Goal: Information Seeking & Learning: Compare options

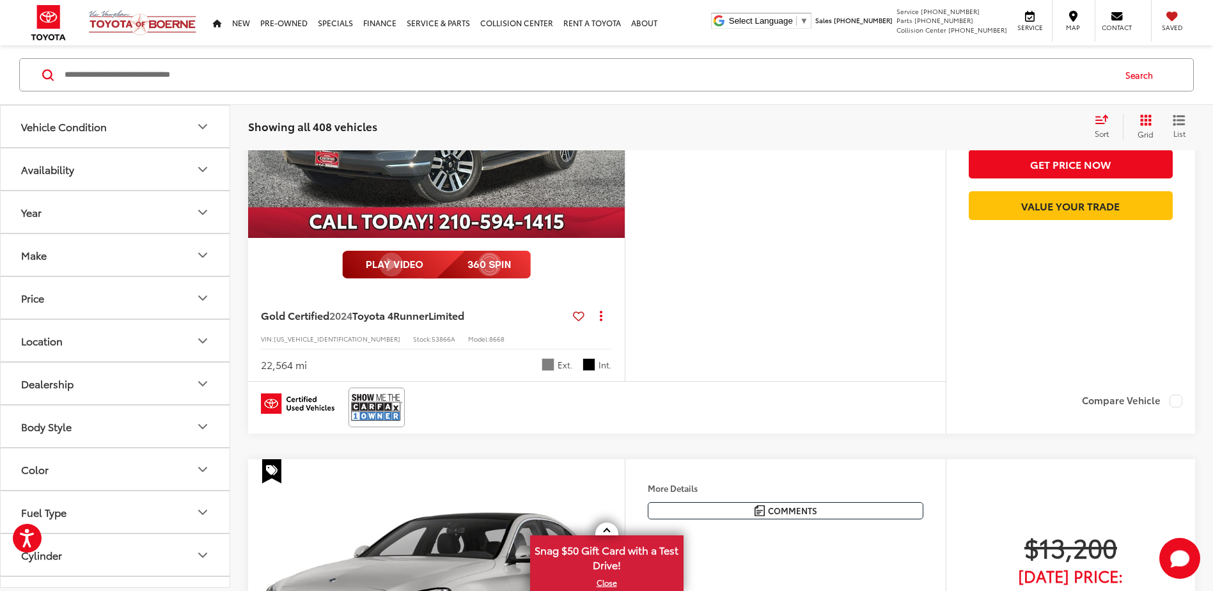
scroll to position [1310, 0]
click at [1104, 120] on icon "Select sort value" at bounding box center [1102, 119] width 14 height 10
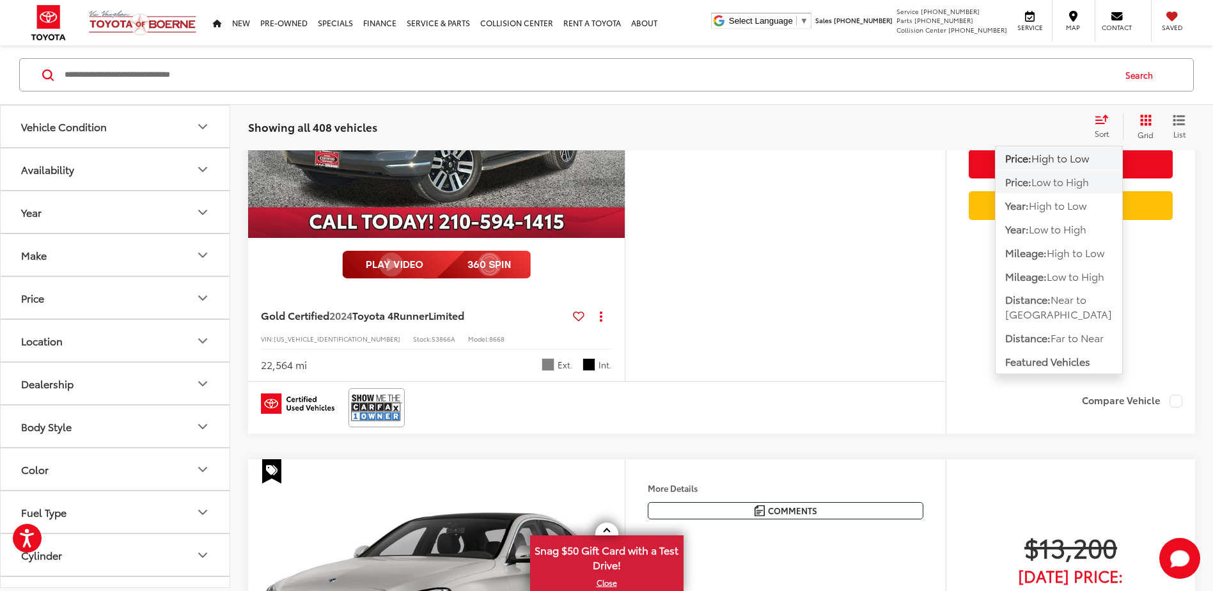
click at [1061, 186] on span "Low to High" at bounding box center [1060, 181] width 58 height 15
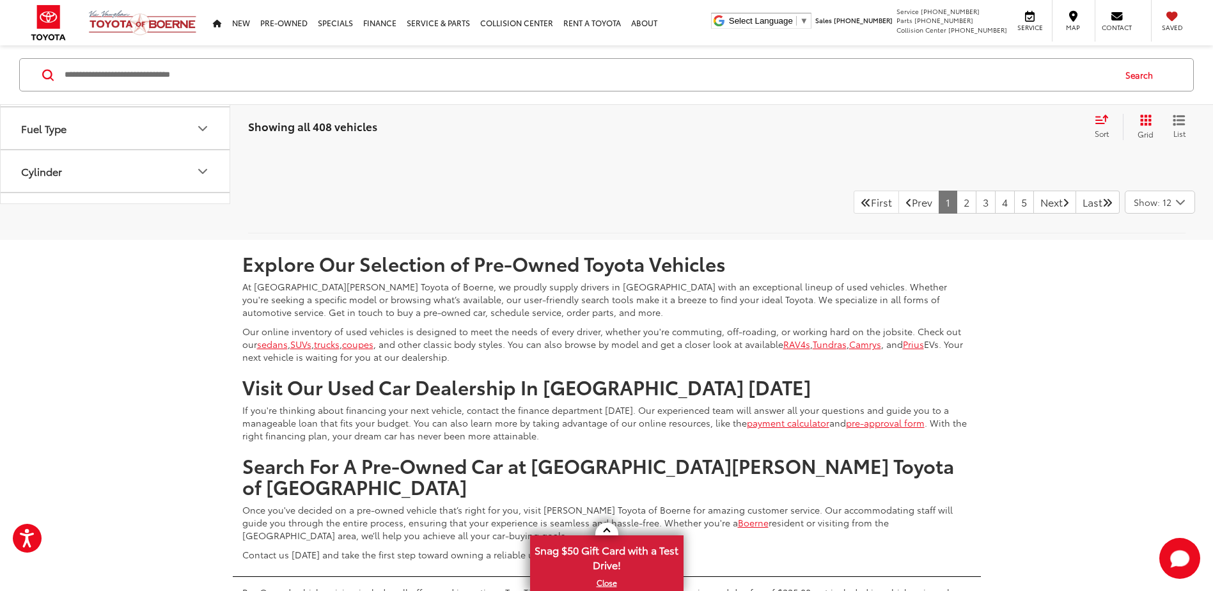
scroll to position [6051, 0]
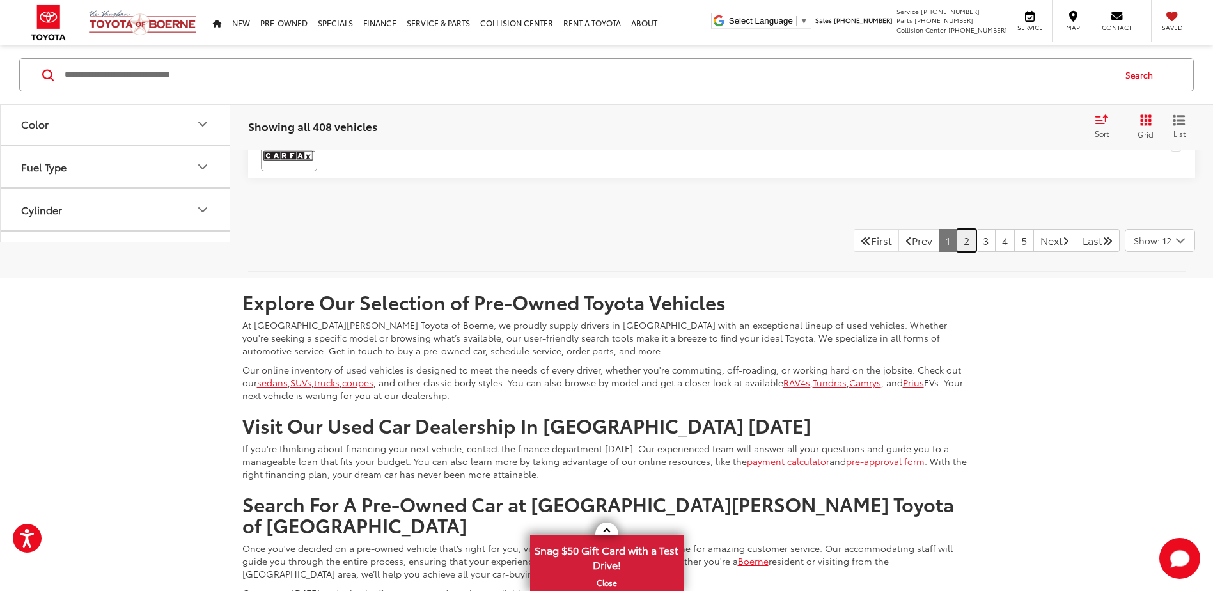
click at [957, 238] on link "2" at bounding box center [967, 240] width 20 height 23
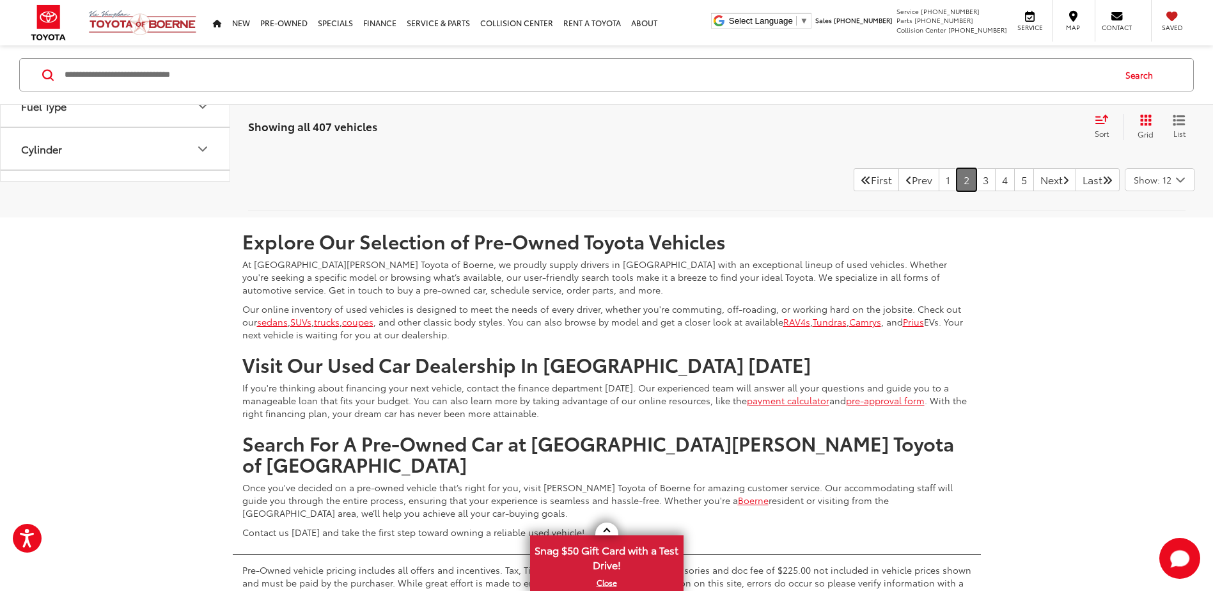
scroll to position [6176, 0]
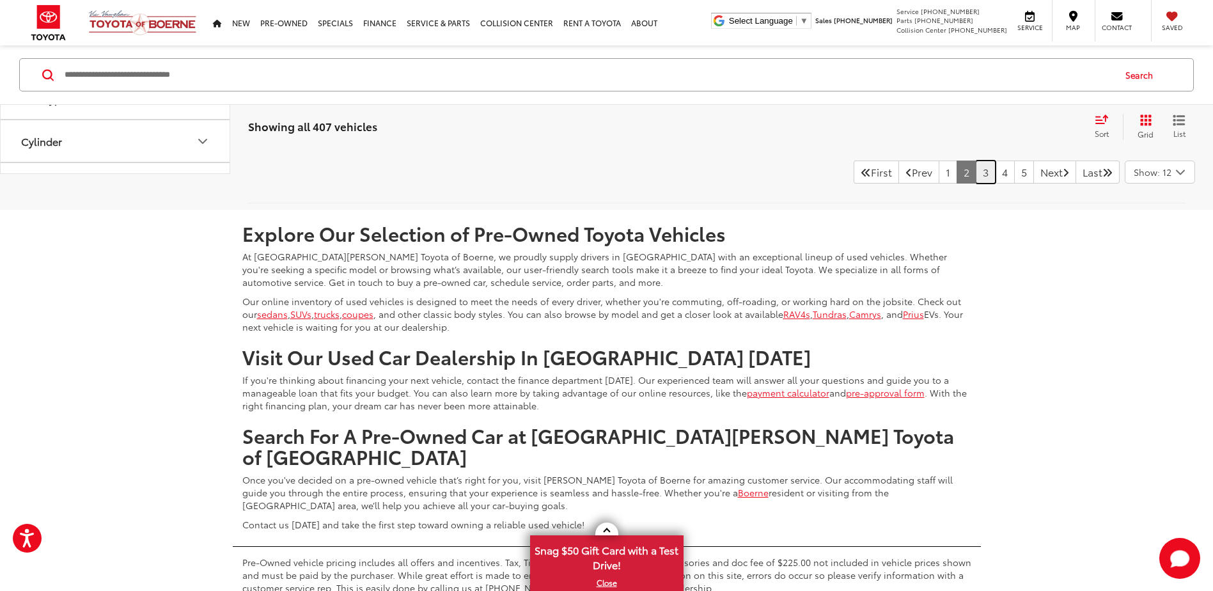
click at [976, 169] on link "3" at bounding box center [986, 171] width 20 height 23
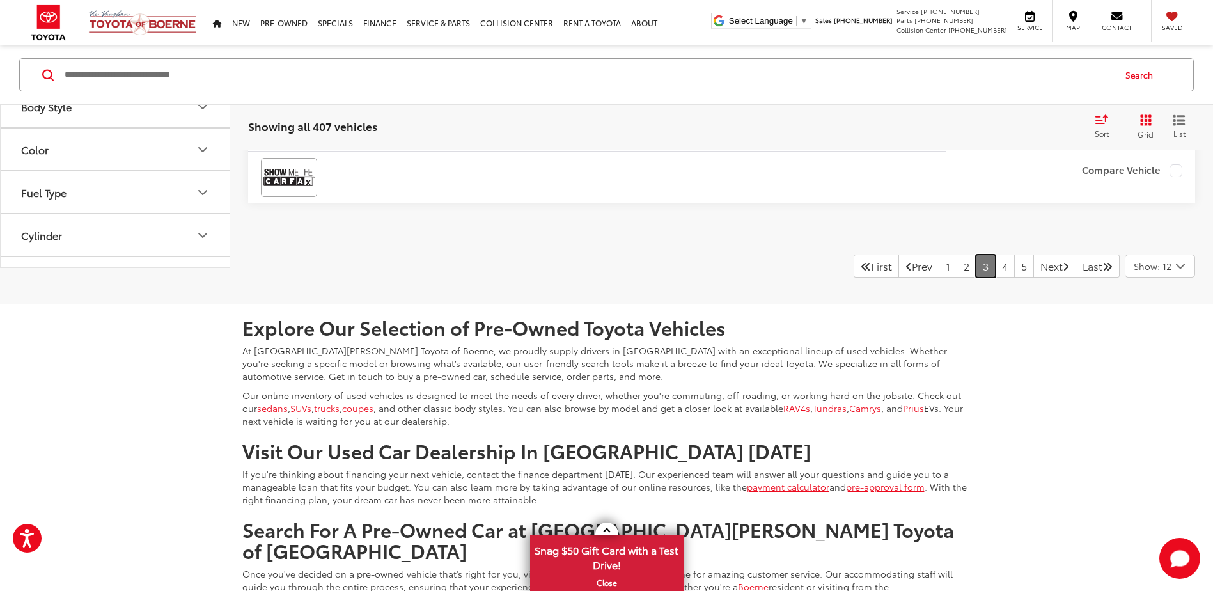
scroll to position [6112, 0]
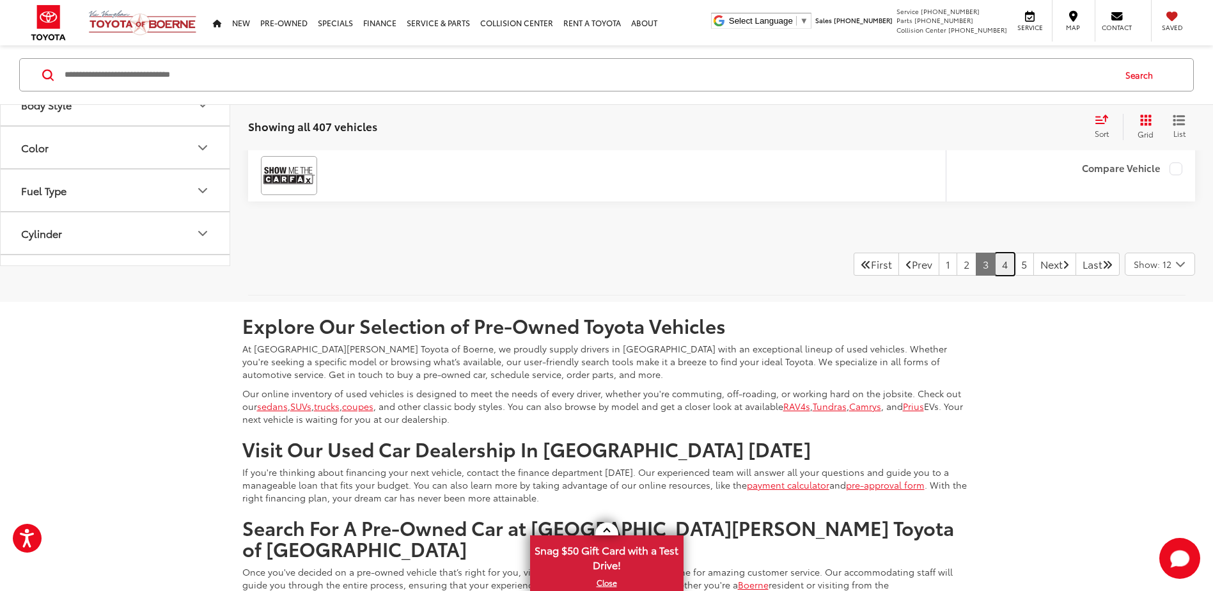
click at [995, 260] on link "4" at bounding box center [1005, 264] width 20 height 23
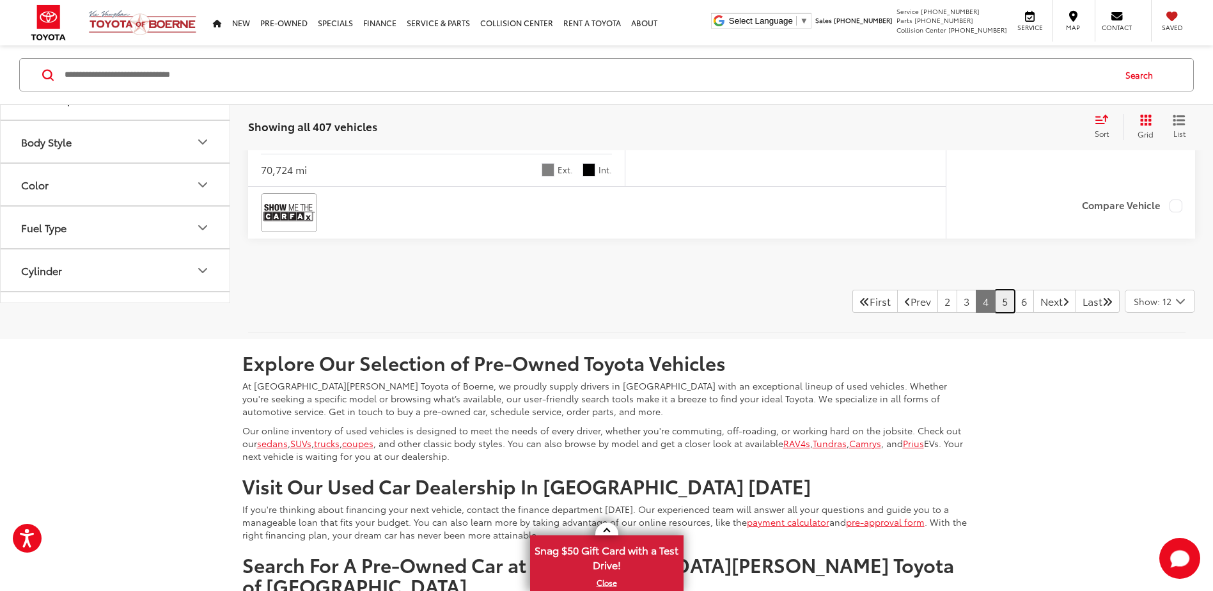
scroll to position [5984, 0]
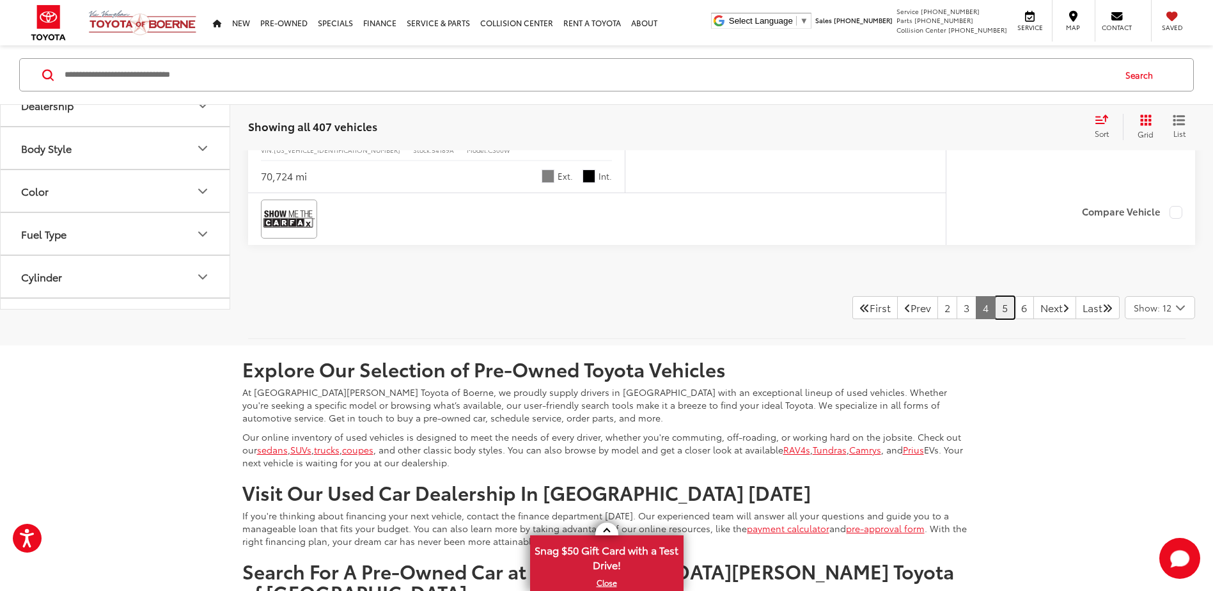
click at [995, 308] on link "5" at bounding box center [1005, 307] width 20 height 23
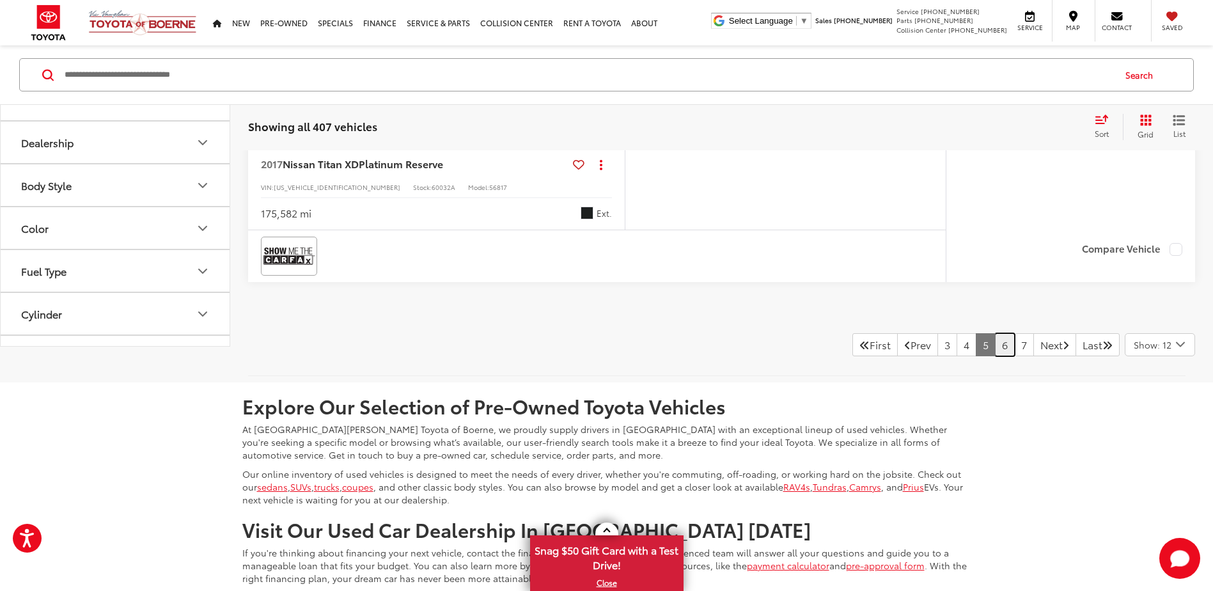
scroll to position [5920, 0]
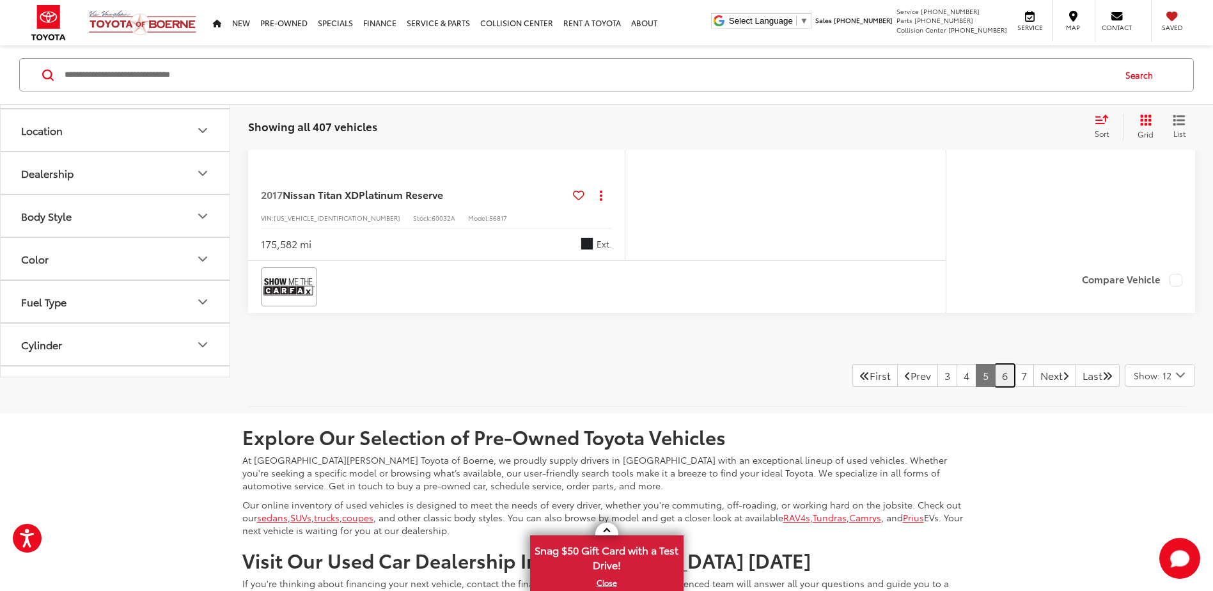
click at [995, 375] on link "6" at bounding box center [1005, 375] width 20 height 23
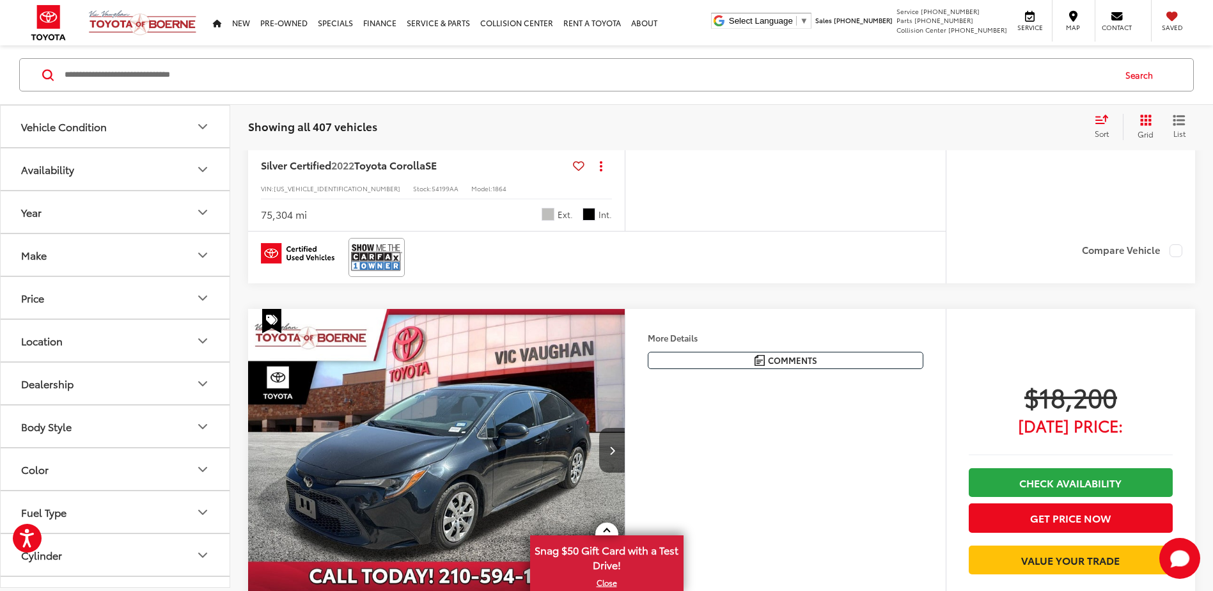
scroll to position [1636, 0]
